Goal: Task Accomplishment & Management: Complete application form

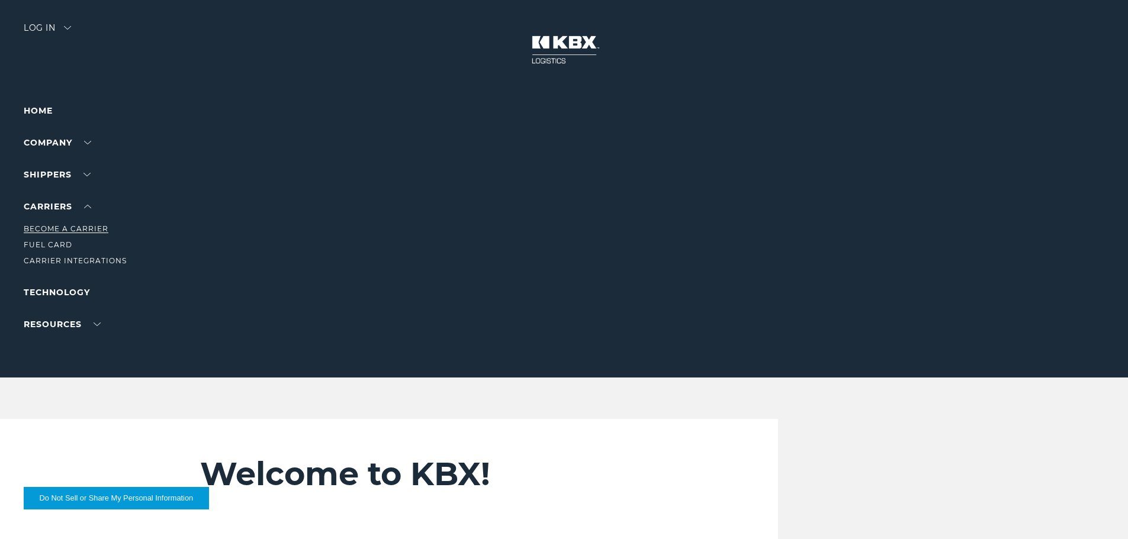
click at [60, 228] on link "Become a Carrier" at bounding box center [66, 228] width 85 height 9
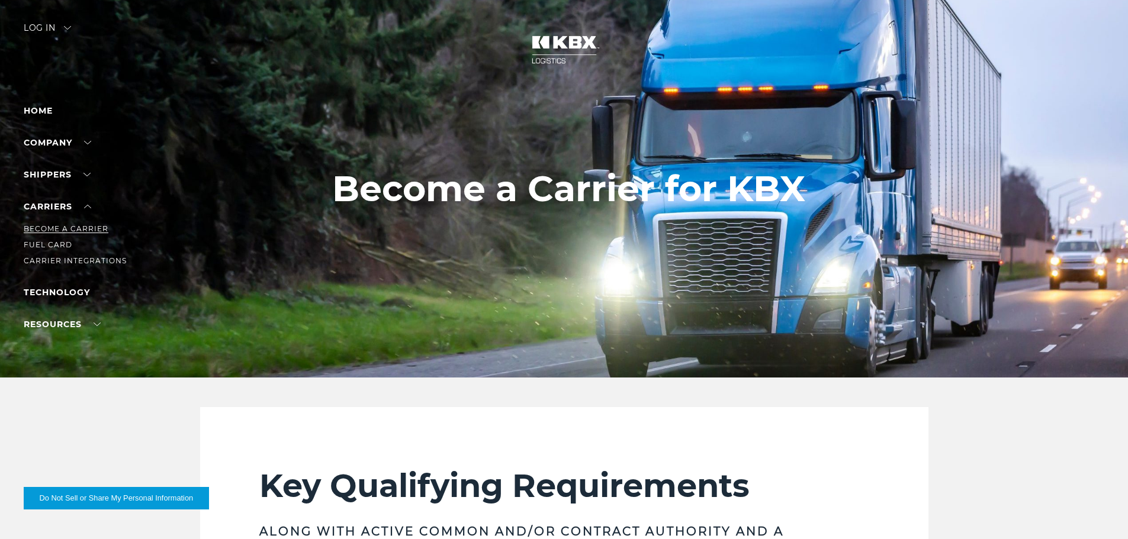
click at [56, 231] on link "Become a Carrier" at bounding box center [66, 228] width 85 height 9
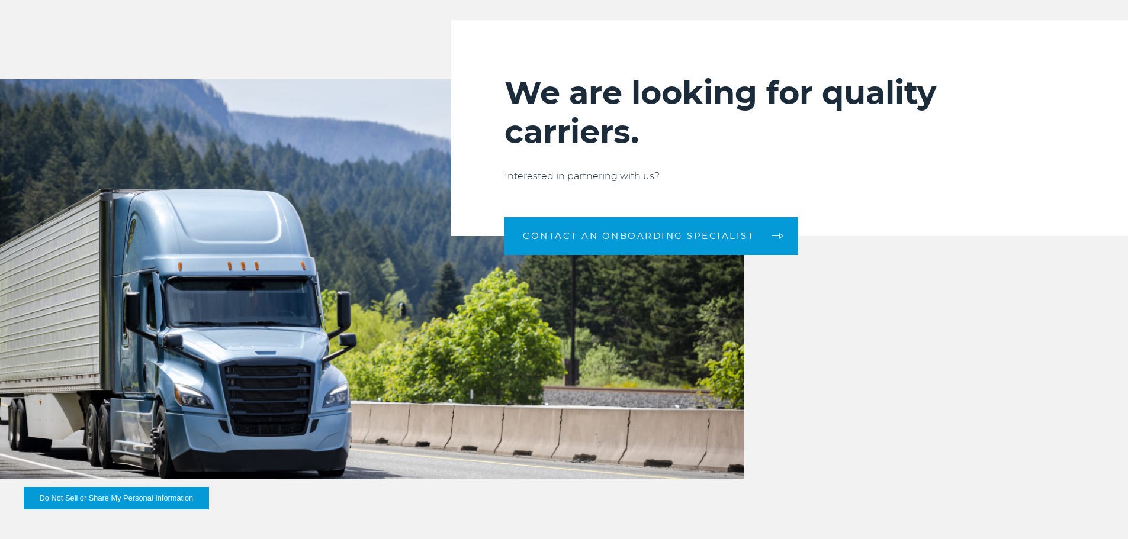
scroll to position [1195, 0]
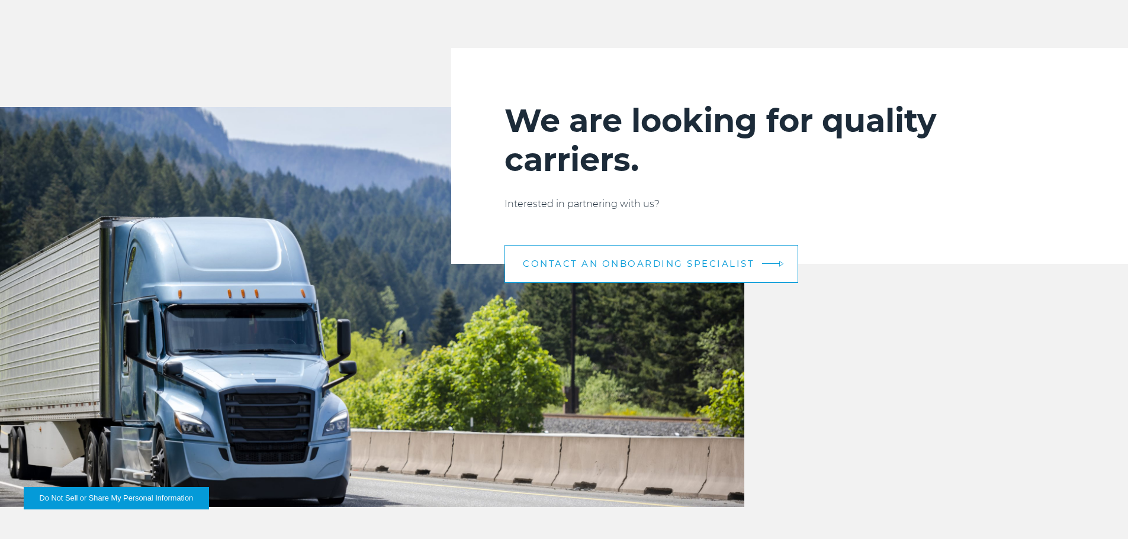
click at [721, 257] on link "CONTACT AN ONBOARDING SPECIALIST" at bounding box center [651, 264] width 294 height 38
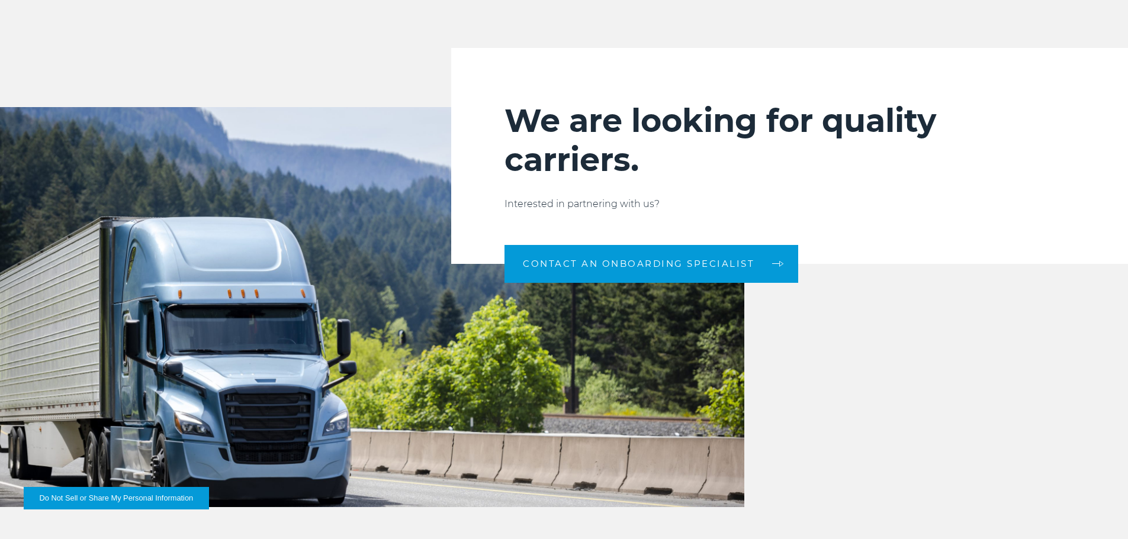
click at [821, 263] on div "We are looking for quality carriers. Interested in partnering with us? CONTACT …" at bounding box center [789, 156] width 677 height 216
